Goal: Complete application form

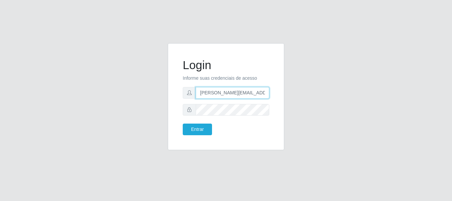
type input "[PERSON_NAME][EMAIL_ADDRESS][PERSON_NAME][DOMAIN_NAME]"
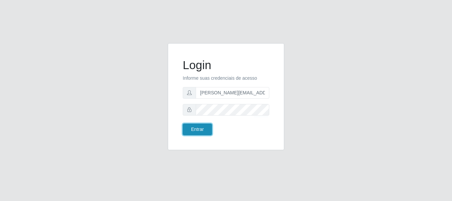
click at [197, 129] on button "Entrar" at bounding box center [197, 130] width 29 height 12
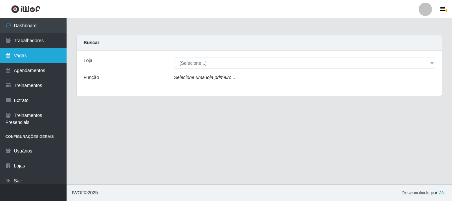
click at [33, 56] on link "Vagas" at bounding box center [33, 55] width 67 height 15
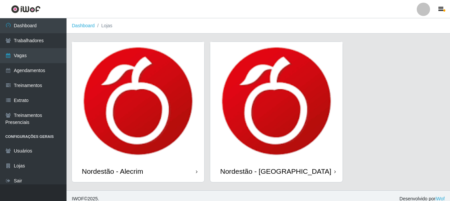
click at [114, 171] on div "Nordestão - Alecrim" at bounding box center [112, 171] width 61 height 8
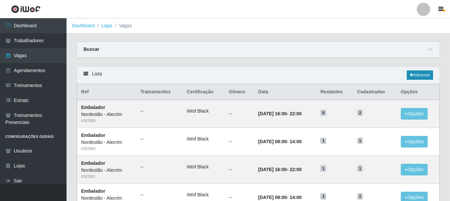
click at [419, 76] on link "Adicionar" at bounding box center [420, 75] width 26 height 9
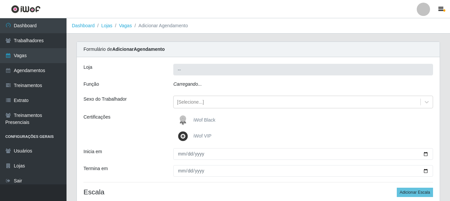
type input "Nordestão - Alecrim"
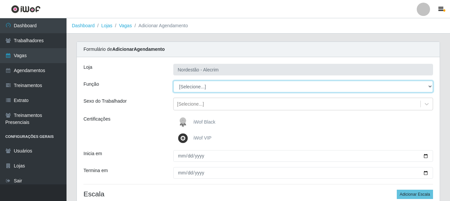
select select "1"
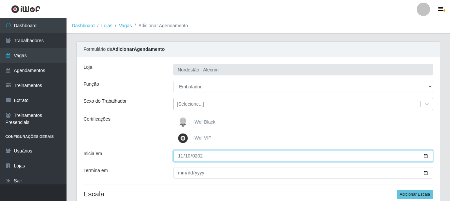
type input "[DATE]"
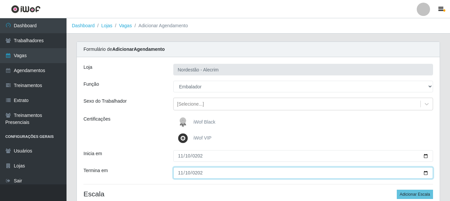
type input "[DATE]"
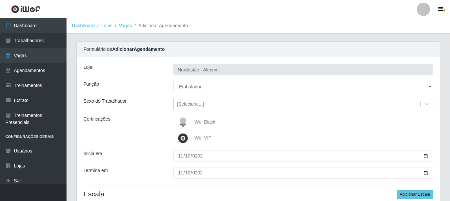
click at [303, 122] on div "iWof Black" at bounding box center [303, 122] width 260 height 13
click at [415, 195] on button "Adicionar Escala" at bounding box center [415, 194] width 36 height 9
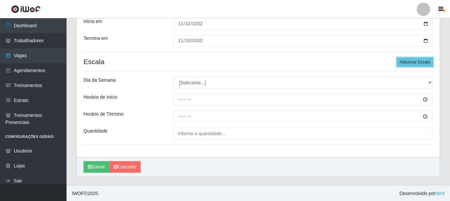
scroll to position [133, 0]
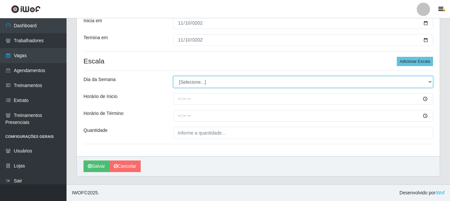
select select "1"
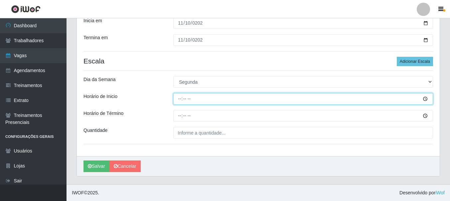
type input "08:00"
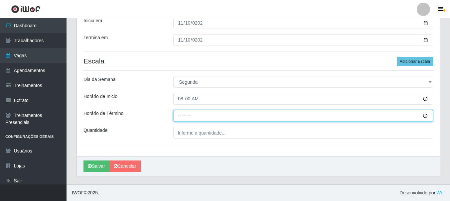
type input "14:00"
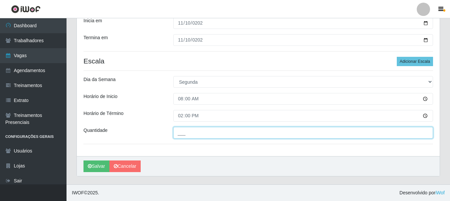
click at [83, 161] on button "Salvar" at bounding box center [96, 167] width 26 height 12
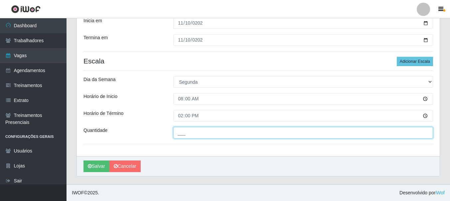
click at [83, 161] on button "Salvar" at bounding box center [96, 167] width 26 height 12
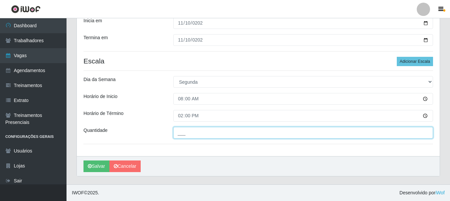
click at [83, 161] on button "Salvar" at bounding box center [96, 167] width 26 height 12
type input "___"
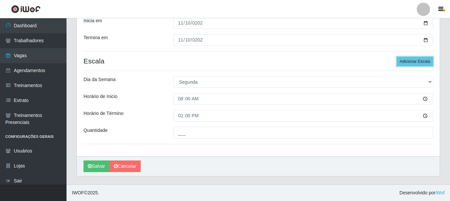
click at [415, 62] on button "Adicionar Escala" at bounding box center [415, 61] width 36 height 9
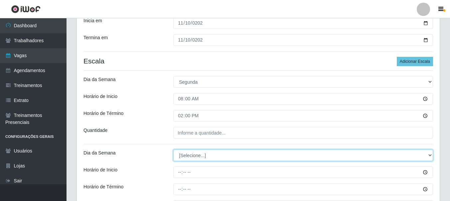
select select "1"
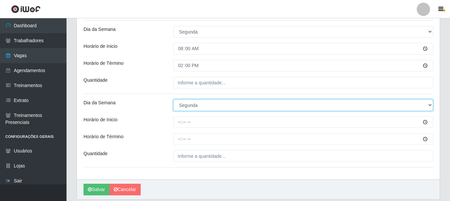
scroll to position [200, 0]
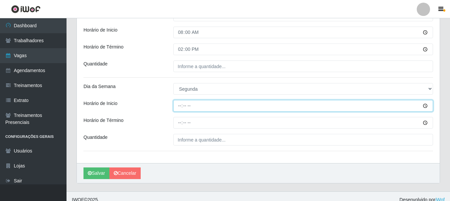
type input "16:00"
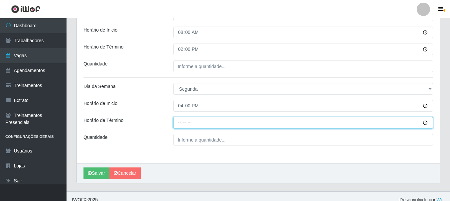
type input "22:00"
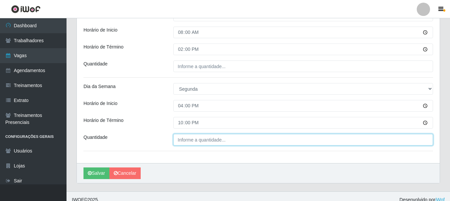
type input "___"
click at [83, 168] on button "Salvar" at bounding box center [96, 174] width 26 height 12
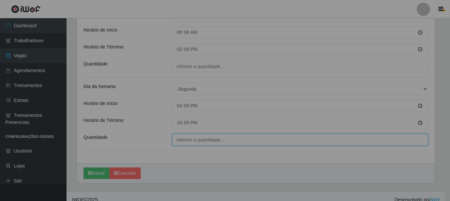
type input "___"
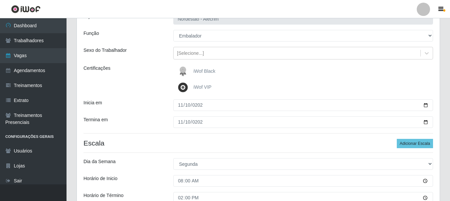
scroll to position [67, 0]
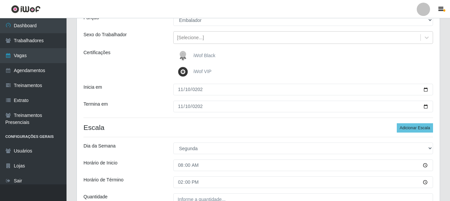
type input "___"
